Goal: Information Seeking & Learning: Find specific fact

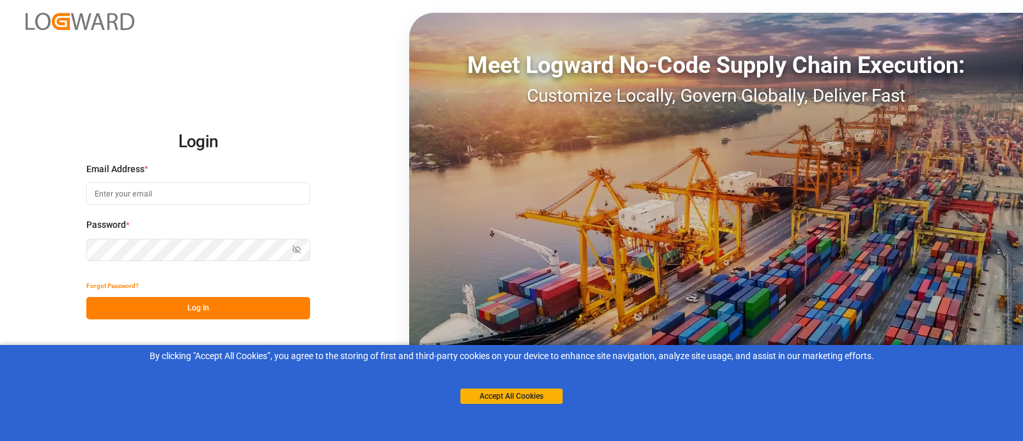
click at [183, 194] on input at bounding box center [198, 193] width 224 height 22
type input "camilo.perez@jamindustries.com"
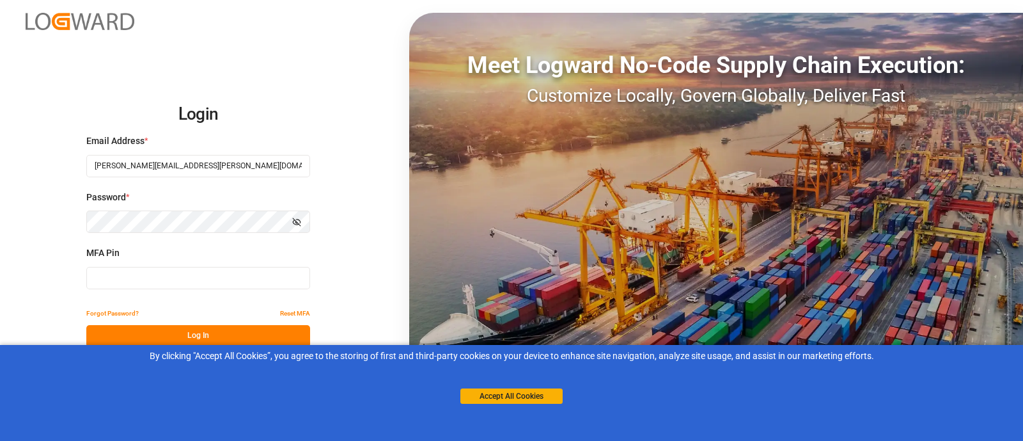
click at [190, 279] on input at bounding box center [198, 278] width 224 height 22
type input "572645"
click at [256, 330] on button "Log In" at bounding box center [198, 336] width 224 height 22
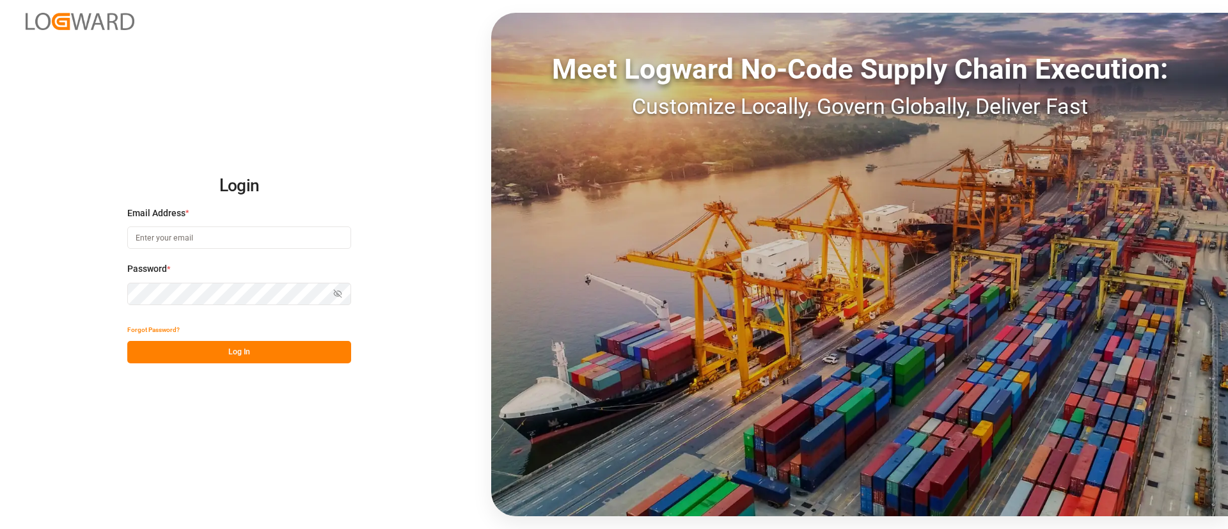
click at [204, 246] on input at bounding box center [239, 237] width 224 height 22
type input "[PERSON_NAME][EMAIL_ADDRESS][PERSON_NAME][DOMAIN_NAME]"
click at [264, 345] on button "Log In" at bounding box center [239, 352] width 224 height 22
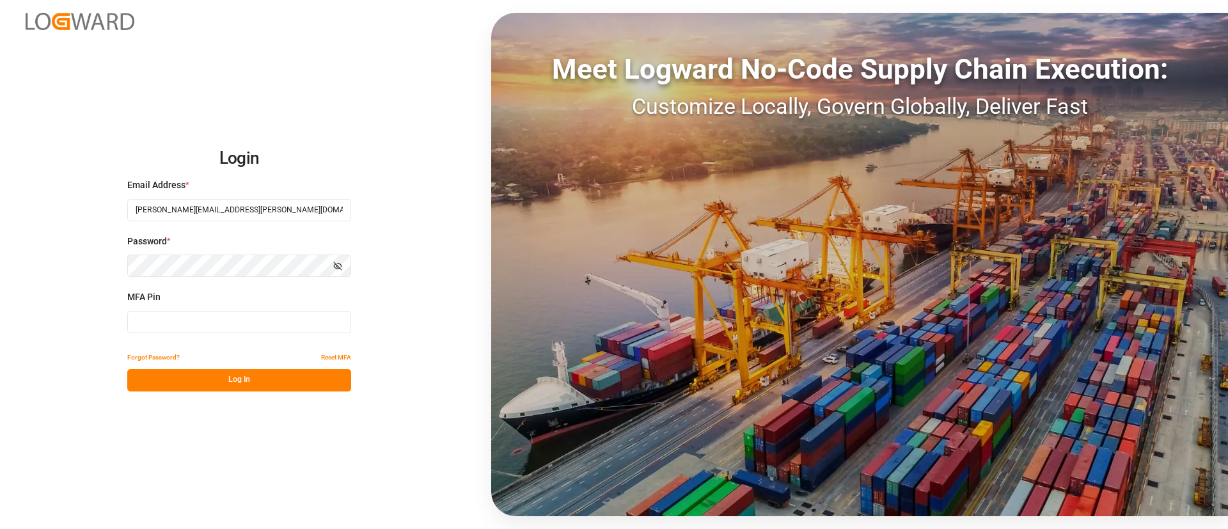
click at [207, 324] on input at bounding box center [239, 322] width 224 height 22
type input "646125"
click at [237, 377] on button "Log In" at bounding box center [239, 380] width 224 height 22
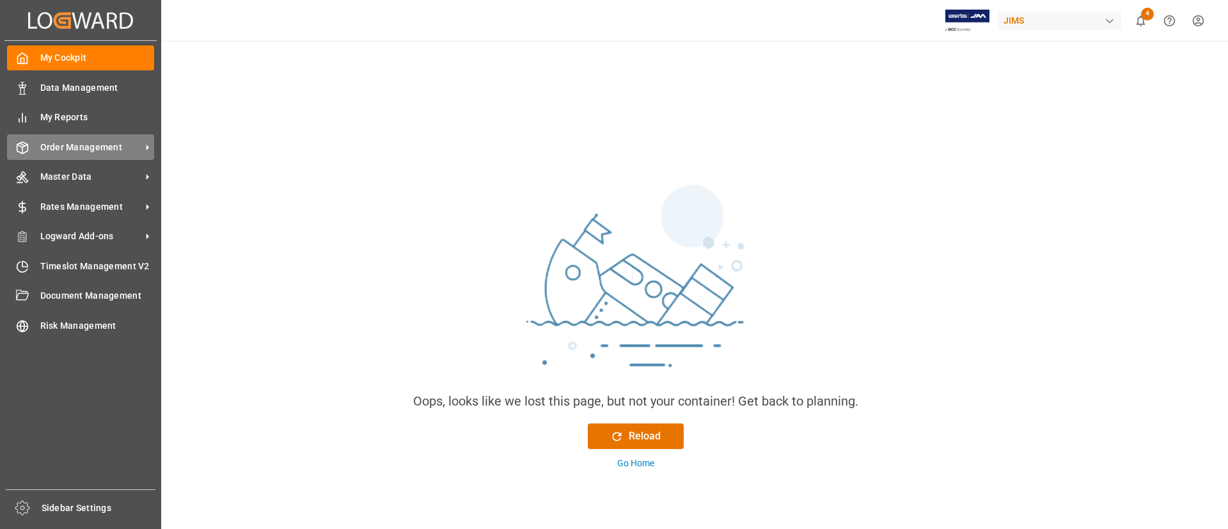
click at [61, 148] on span "Order Management" at bounding box center [90, 147] width 101 height 13
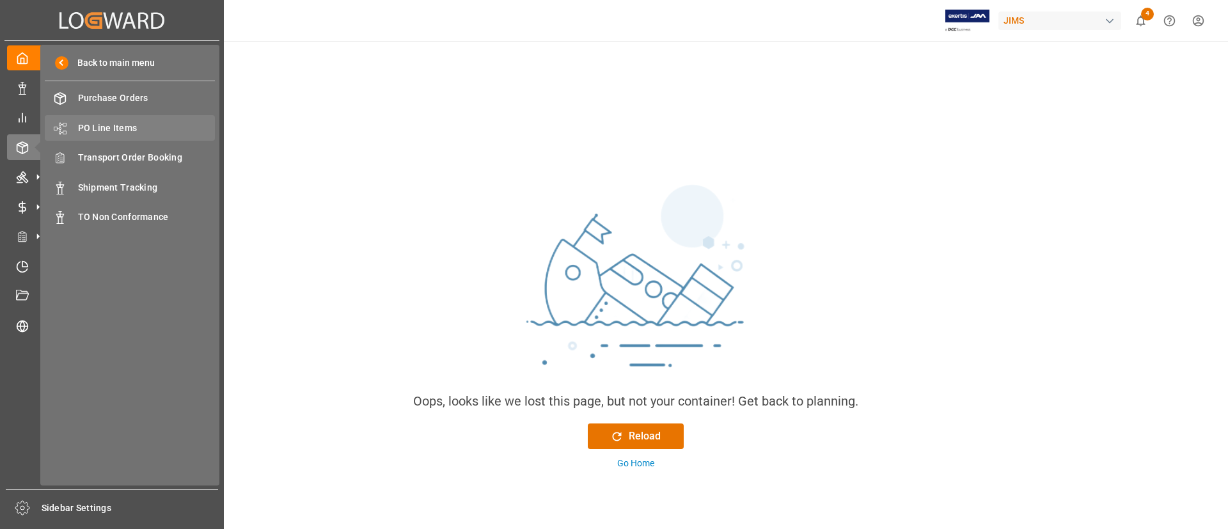
click at [123, 121] on span "PO Line Items" at bounding box center [146, 127] width 137 height 13
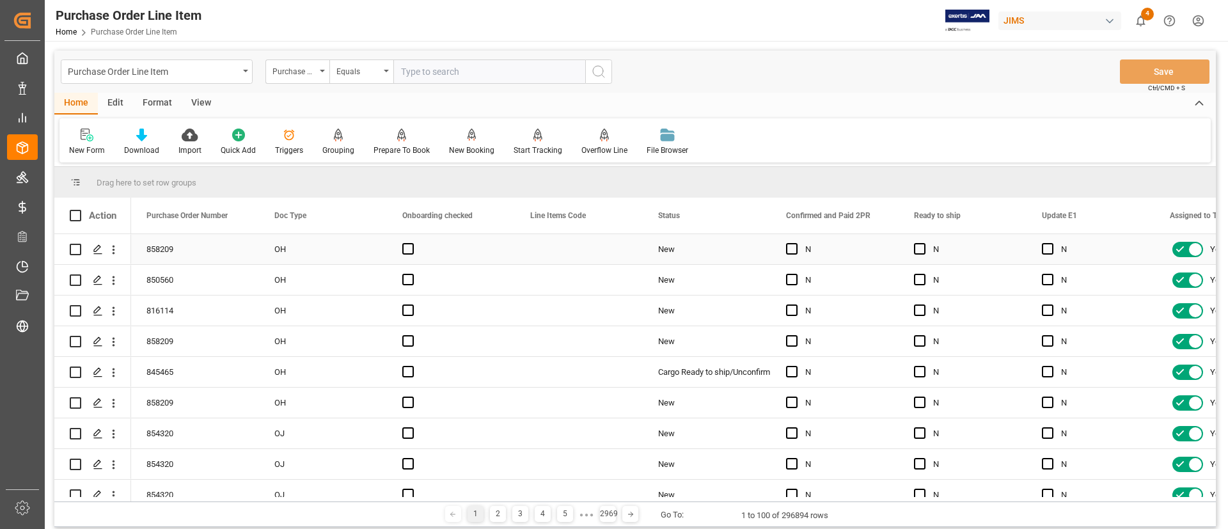
click at [749, 260] on div "New" at bounding box center [706, 249] width 97 height 29
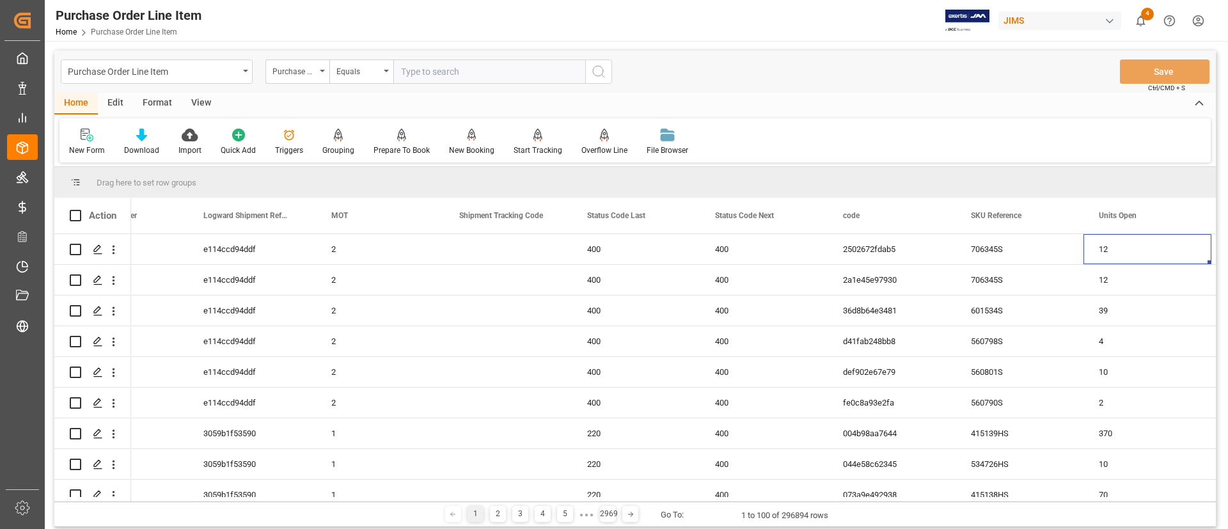
click at [462, 70] on input "text" at bounding box center [489, 71] width 192 height 24
type input "s"
click at [671, 249] on div "400" at bounding box center [636, 249] width 128 height 30
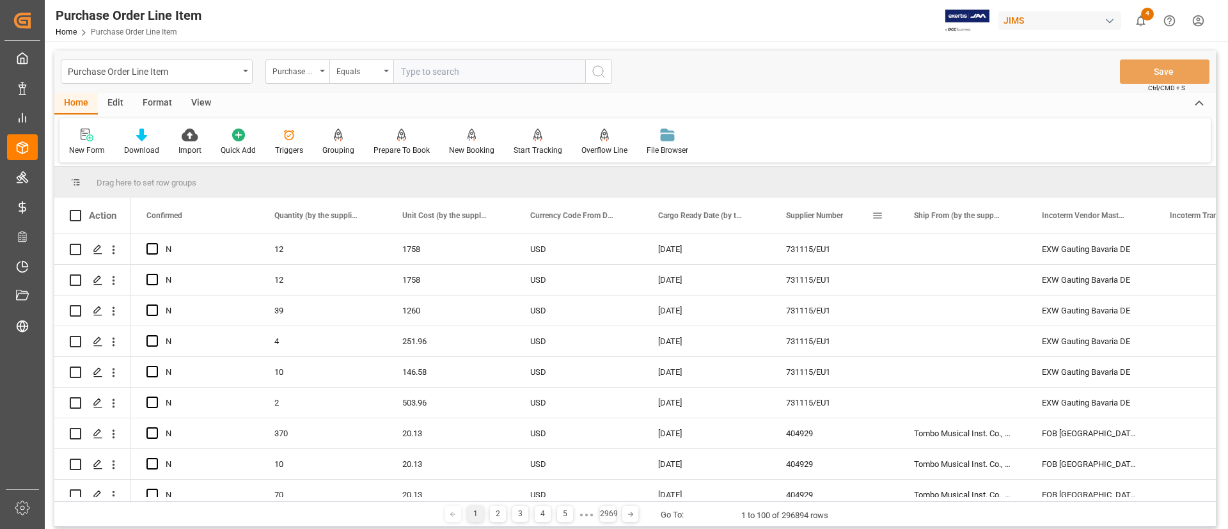
click at [879, 215] on span at bounding box center [877, 216] width 12 height 12
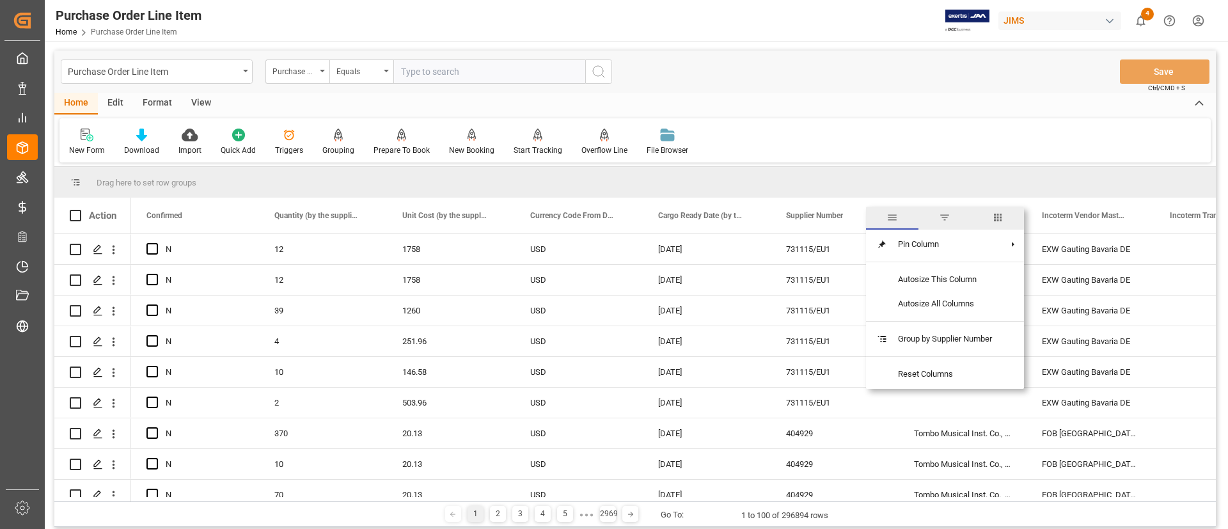
click at [950, 217] on span "filter" at bounding box center [945, 218] width 12 height 12
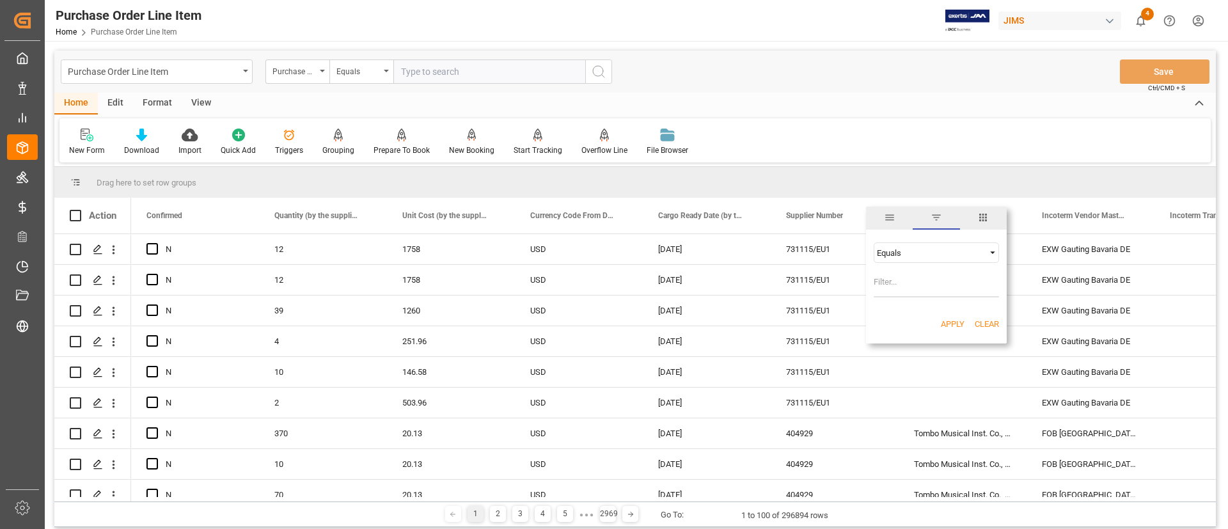
click at [990, 256] on span "Filtering operator" at bounding box center [992, 253] width 12 height 12
click at [926, 311] on div "Contains" at bounding box center [935, 314] width 125 height 20
click at [905, 288] on input "Filter Value" at bounding box center [935, 285] width 125 height 26
paste input "211738"
type input "211738"
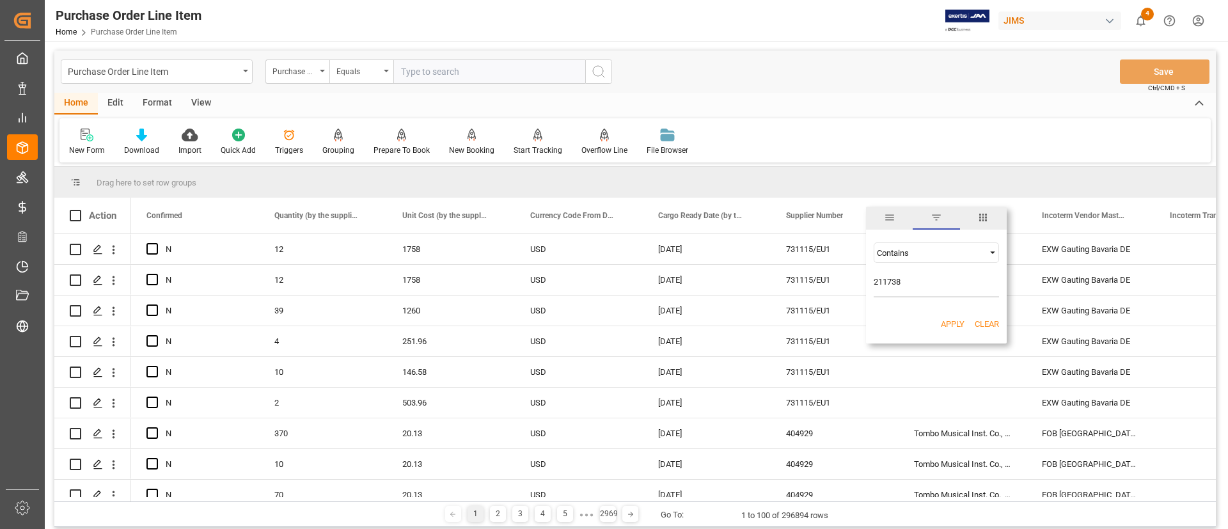
click at [959, 324] on button "Apply" at bounding box center [952, 324] width 24 height 13
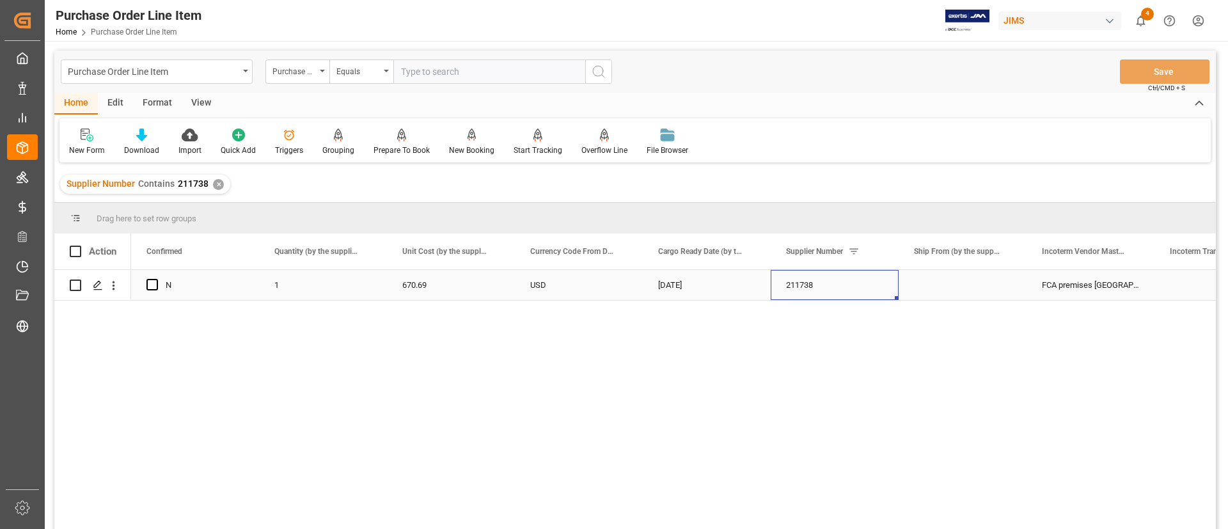
click at [848, 279] on div "211738" at bounding box center [834, 285] width 128 height 30
click at [216, 185] on div "✕" at bounding box center [218, 184] width 11 height 11
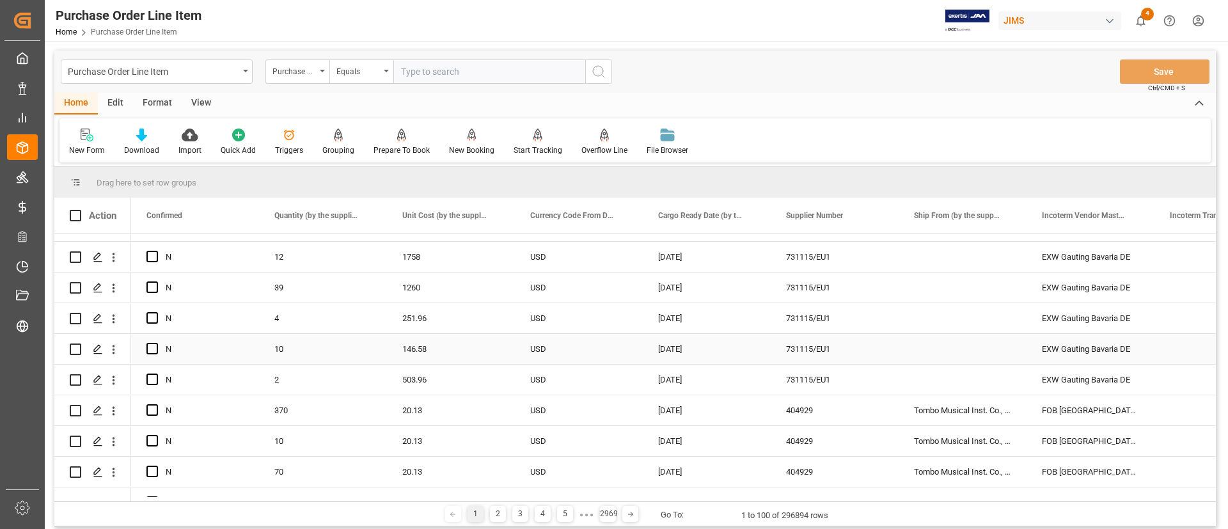
scroll to position [671, 0]
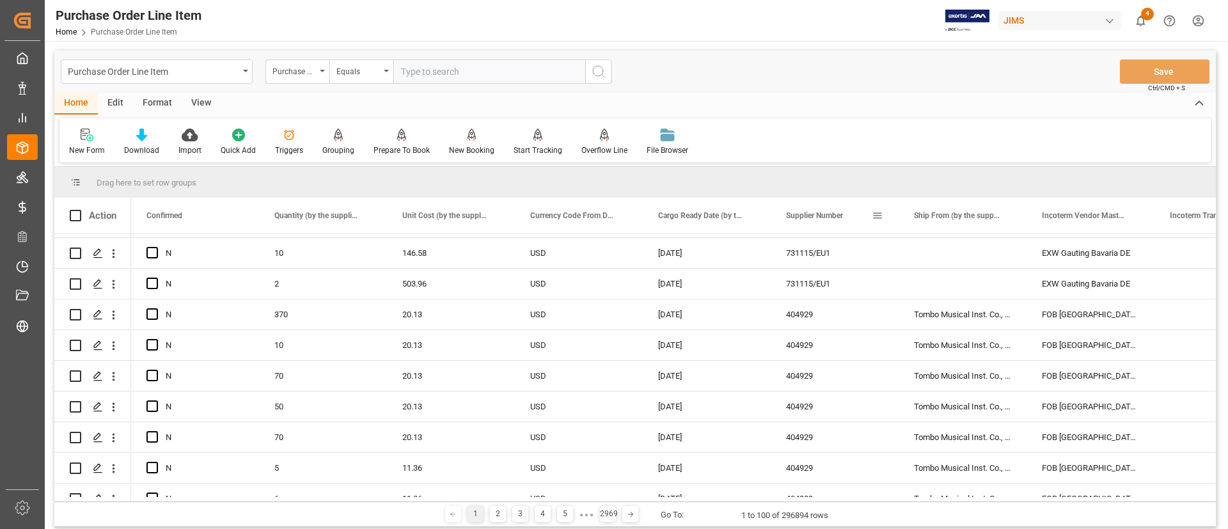
click at [881, 219] on span at bounding box center [877, 216] width 12 height 12
type input "211738"
click at [946, 324] on button "Apply" at bounding box center [952, 324] width 24 height 13
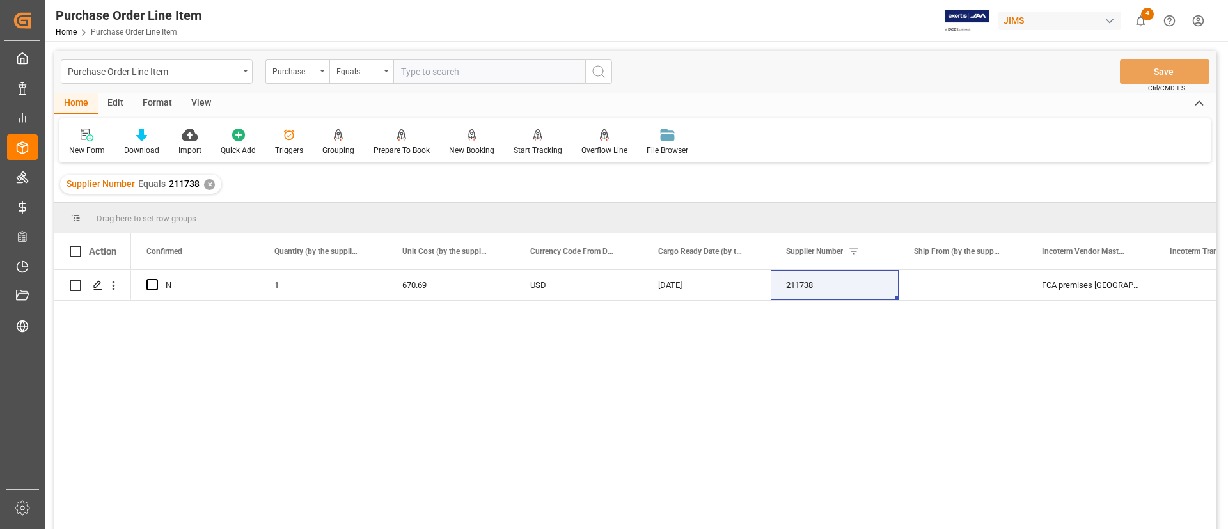
click at [210, 182] on div "✕" at bounding box center [209, 184] width 11 height 11
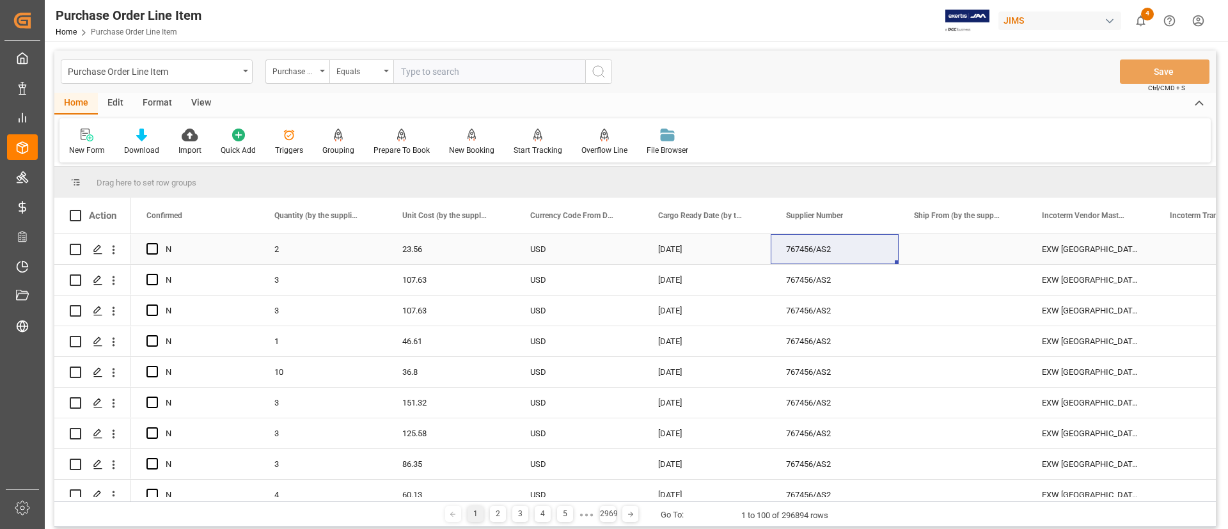
click at [804, 248] on div "767456/AS2" at bounding box center [834, 249] width 128 height 30
drag, startPoint x: 819, startPoint y: 256, endPoint x: 783, endPoint y: 256, distance: 36.4
click at [783, 256] on input "767456/AS2" at bounding box center [834, 256] width 107 height 24
click at [866, 157] on div "New Form Download Import Quick Add Triggers Grouping Grouping Tooltip Prepare T…" at bounding box center [634, 140] width 1151 height 44
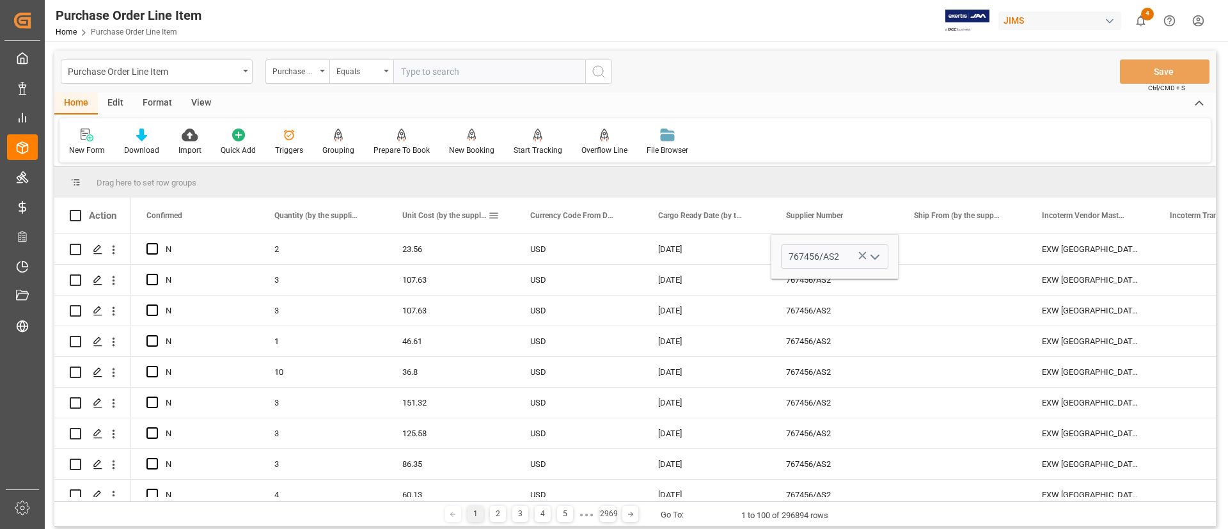
click at [427, 214] on span "Unit Cost (by the supplier)" at bounding box center [445, 215] width 86 height 9
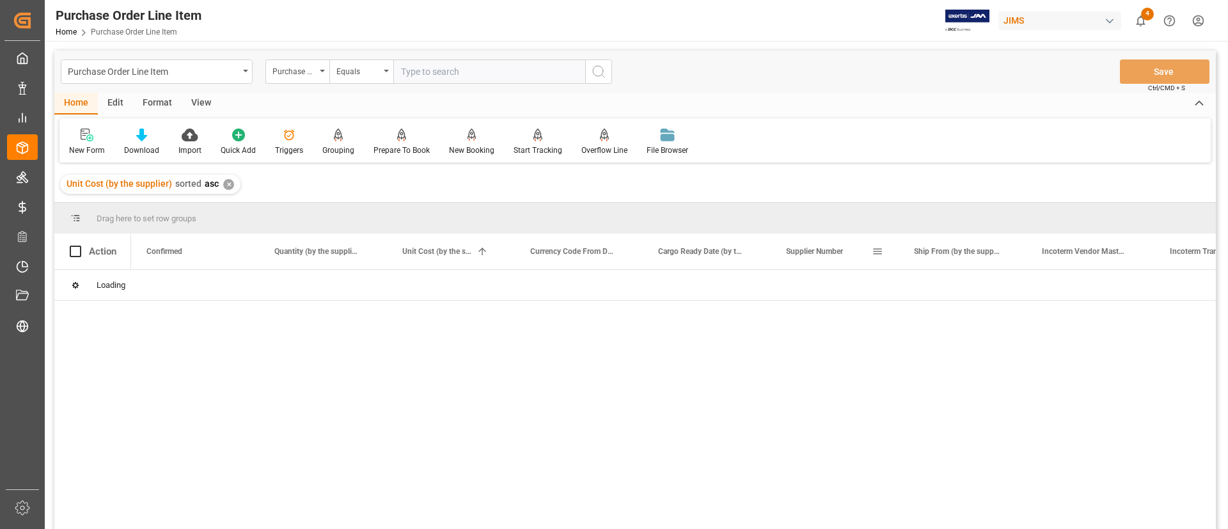
click at [878, 253] on span at bounding box center [877, 252] width 12 height 12
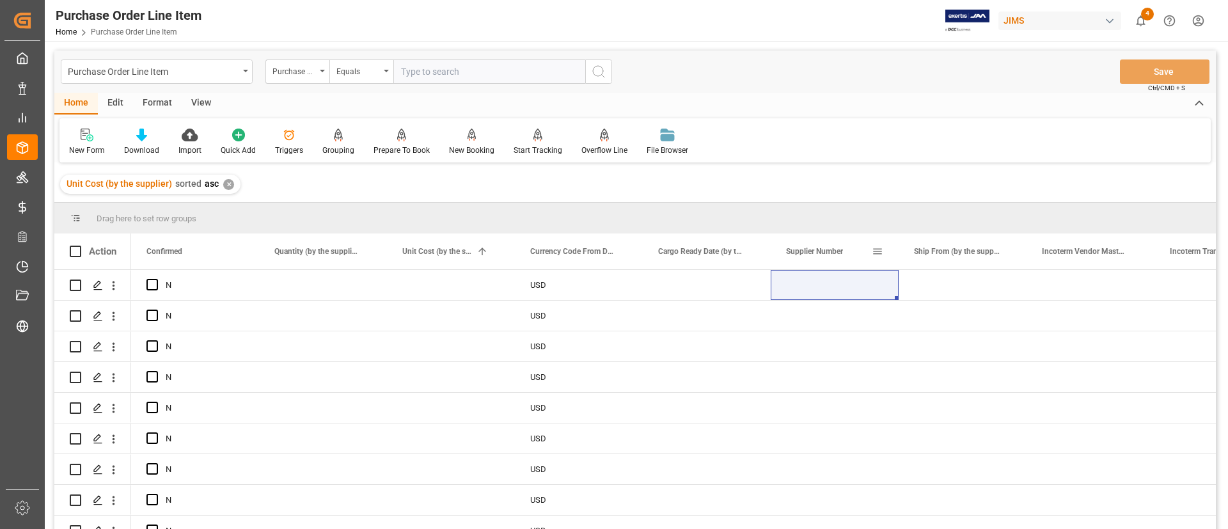
click at [879, 249] on span at bounding box center [877, 252] width 12 height 12
type input "767456"
click at [944, 358] on button "Apply" at bounding box center [952, 360] width 24 height 13
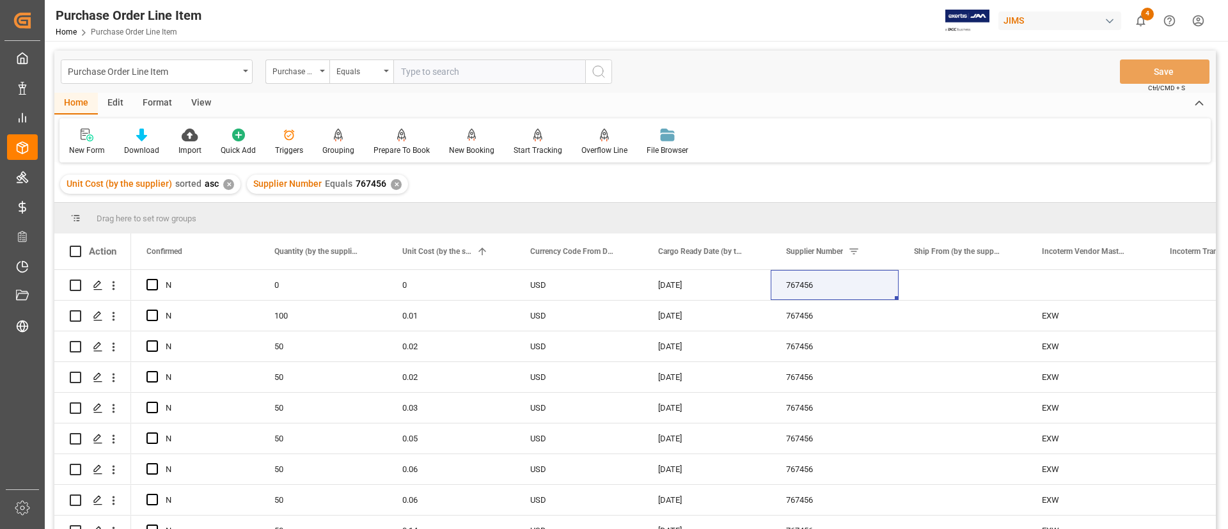
click at [228, 184] on div "✕" at bounding box center [228, 184] width 11 height 11
click at [618, 270] on div "USD" at bounding box center [579, 285] width 128 height 30
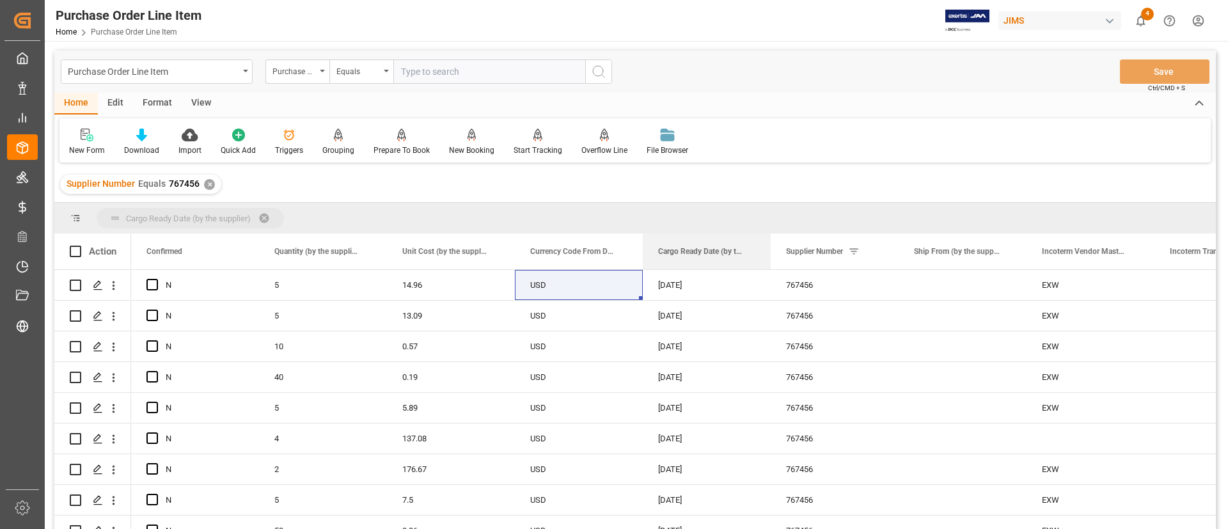
drag, startPoint x: 708, startPoint y: 253, endPoint x: 669, endPoint y: 214, distance: 55.6
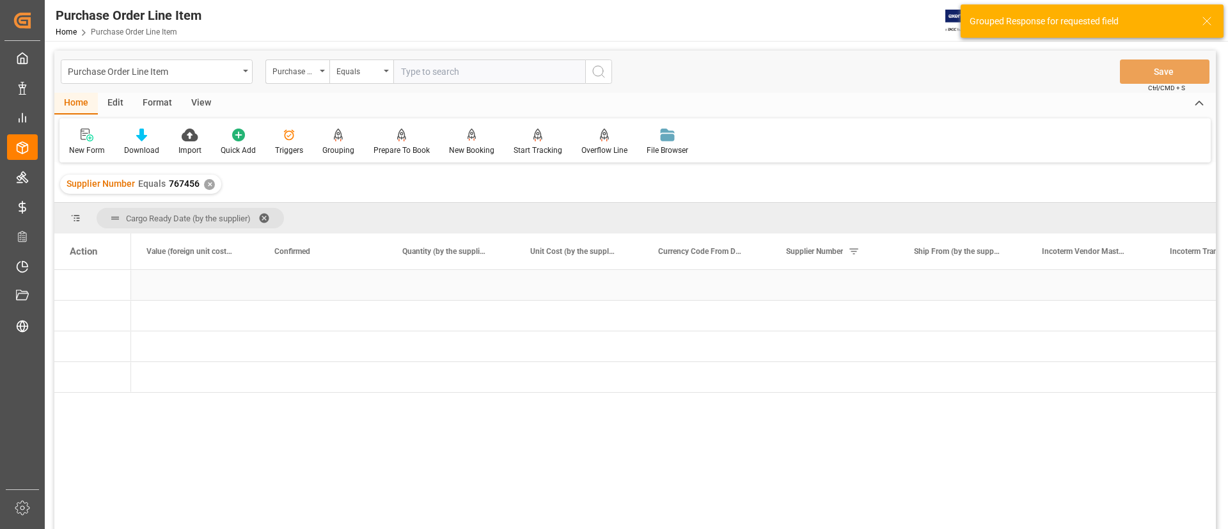
click at [375, 284] on div "Press SPACE to select this row." at bounding box center [323, 285] width 128 height 30
